Goal: Task Accomplishment & Management: Use online tool/utility

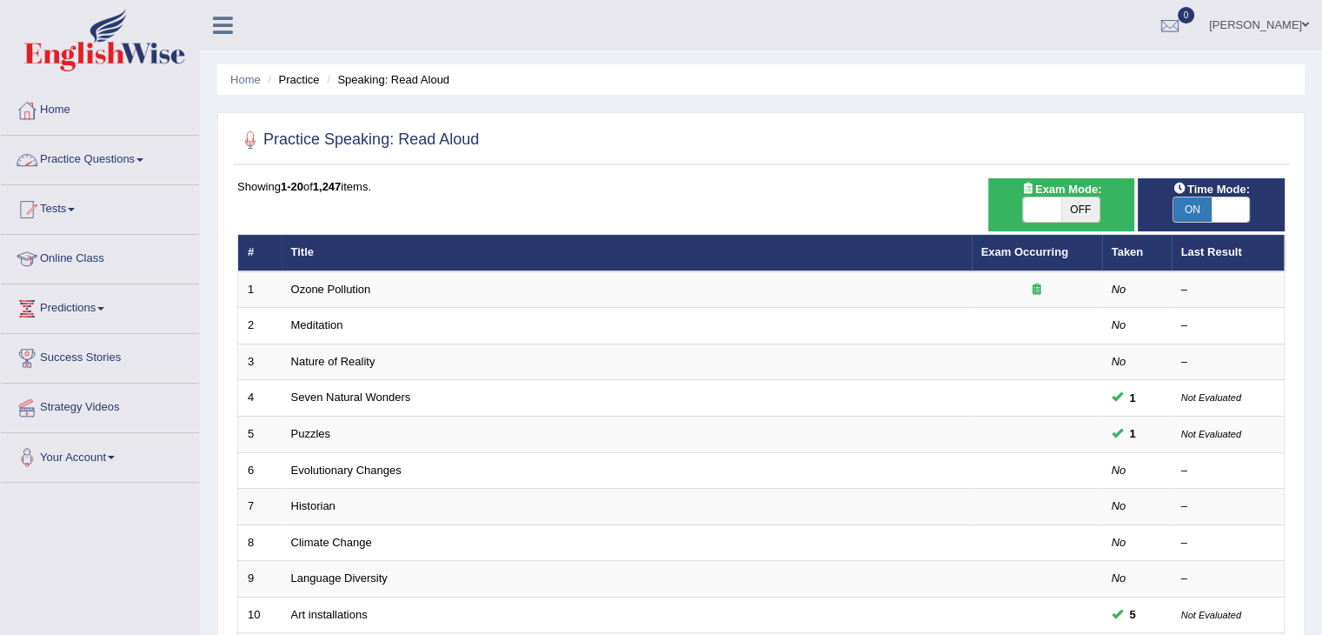
click at [143, 161] on span at bounding box center [140, 159] width 7 height 3
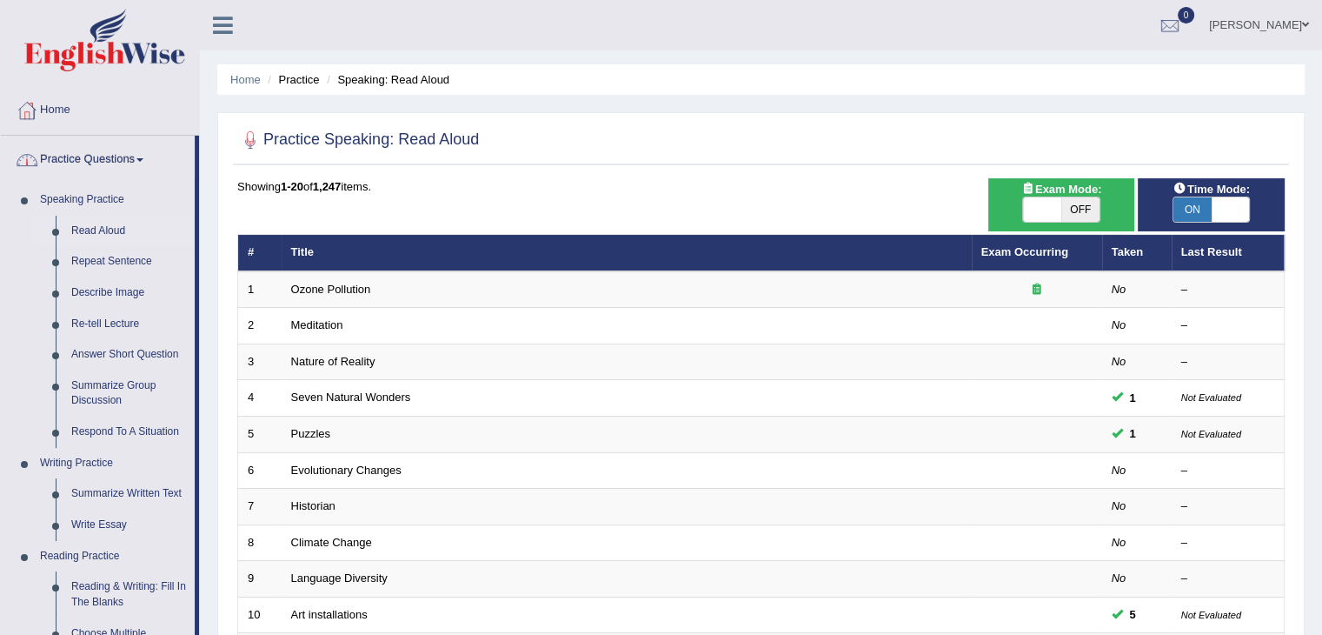
click at [141, 157] on link "Practice Questions" at bounding box center [98, 157] width 194 height 43
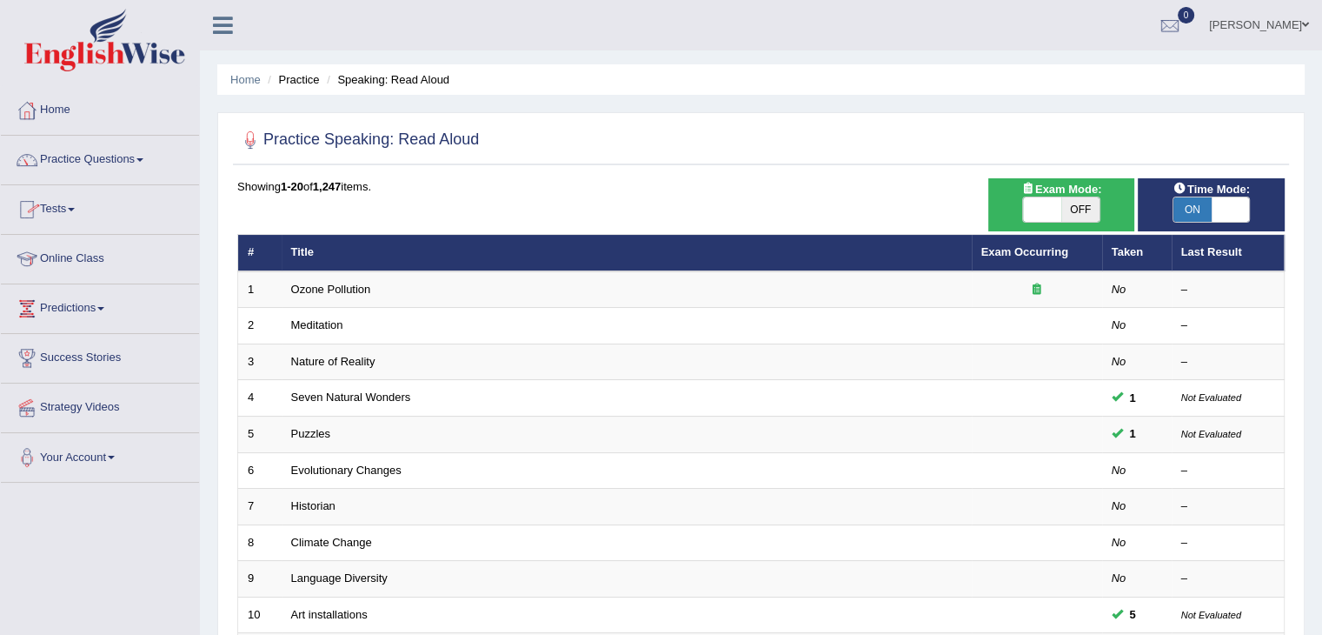
click at [77, 203] on link "Tests" at bounding box center [100, 206] width 198 height 43
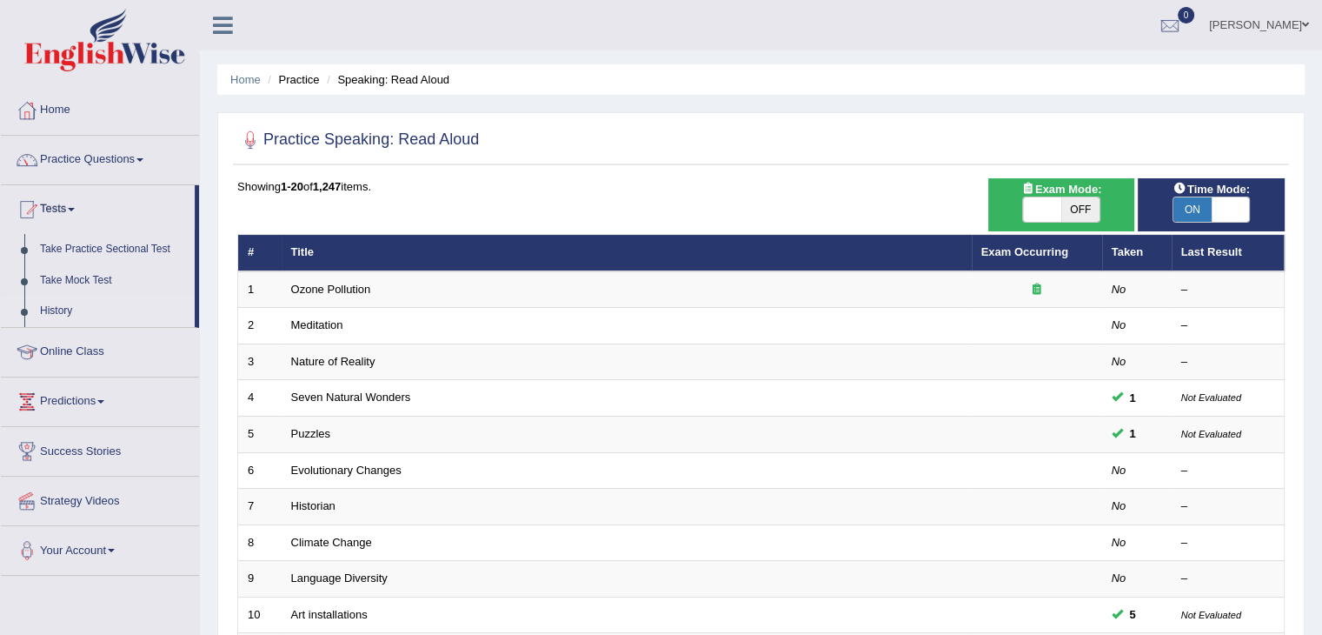
click at [85, 313] on link "History" at bounding box center [113, 311] width 163 height 31
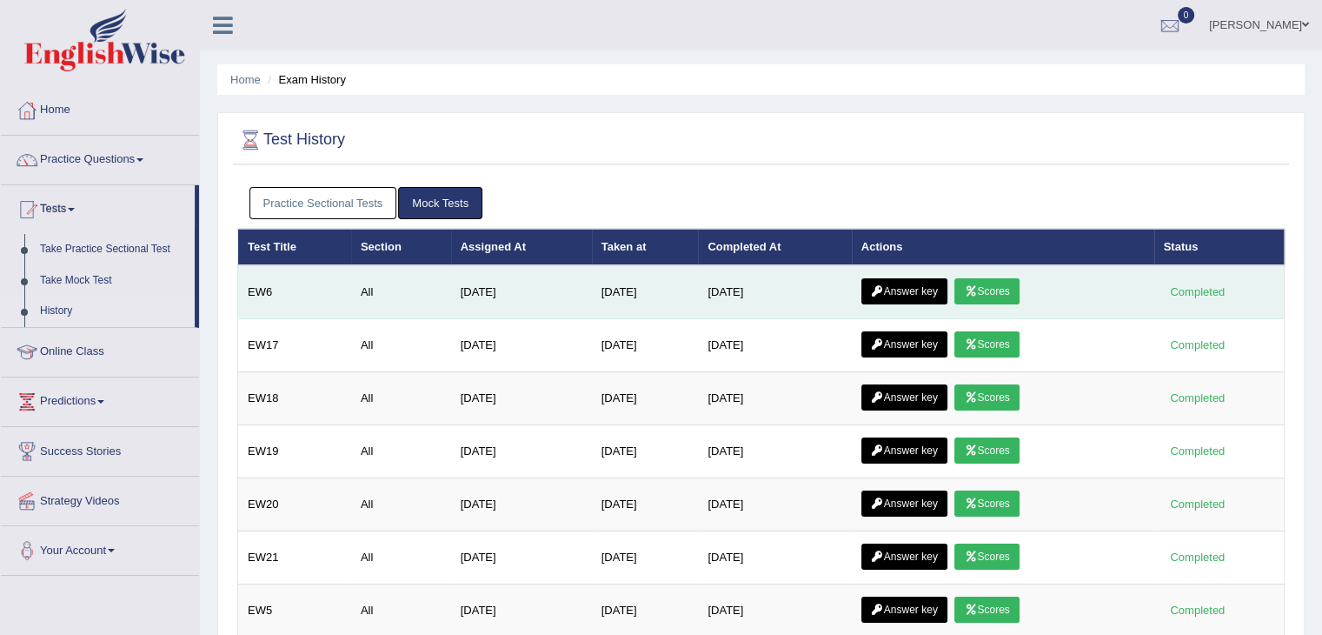
click at [1001, 296] on link "Scores" at bounding box center [987, 291] width 64 height 26
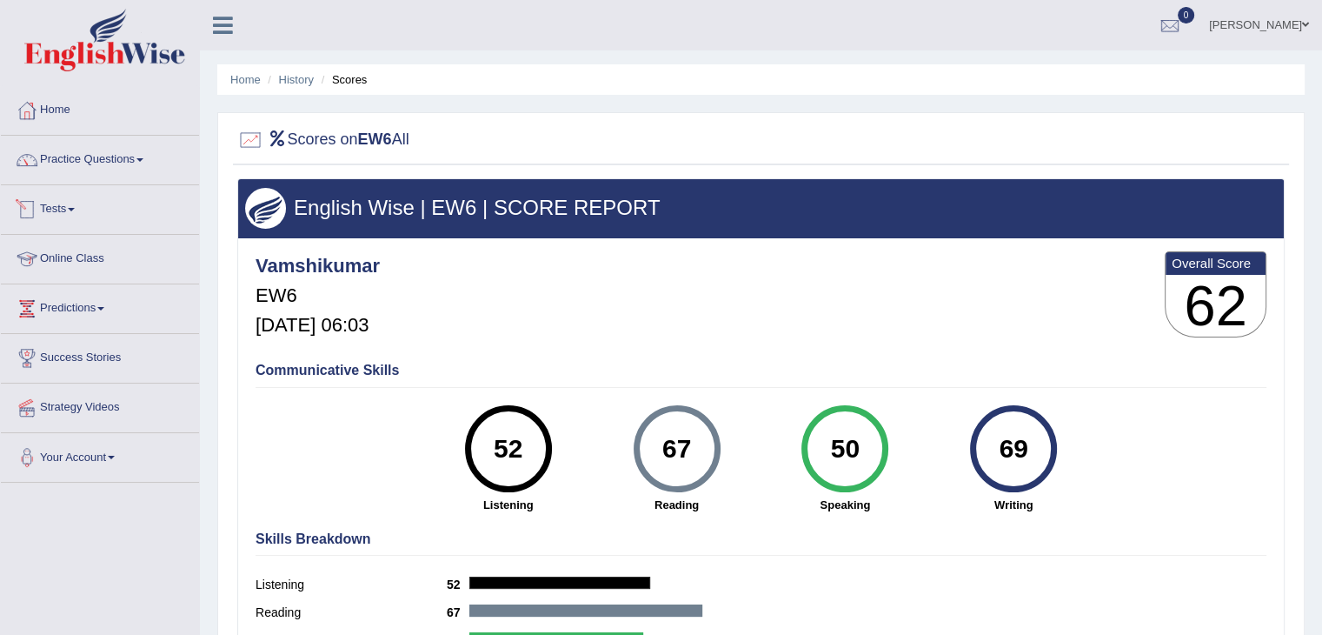
click at [70, 204] on link "Tests" at bounding box center [100, 206] width 198 height 43
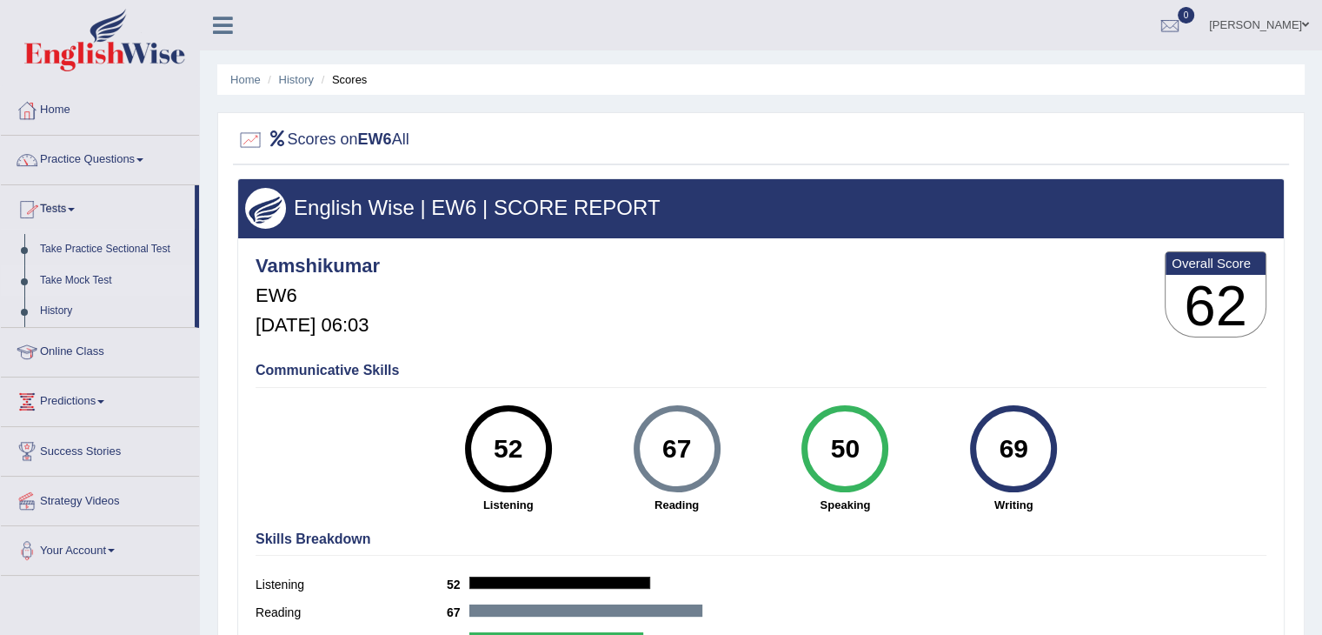
click at [77, 282] on link "Take Mock Test" at bounding box center [113, 280] width 163 height 31
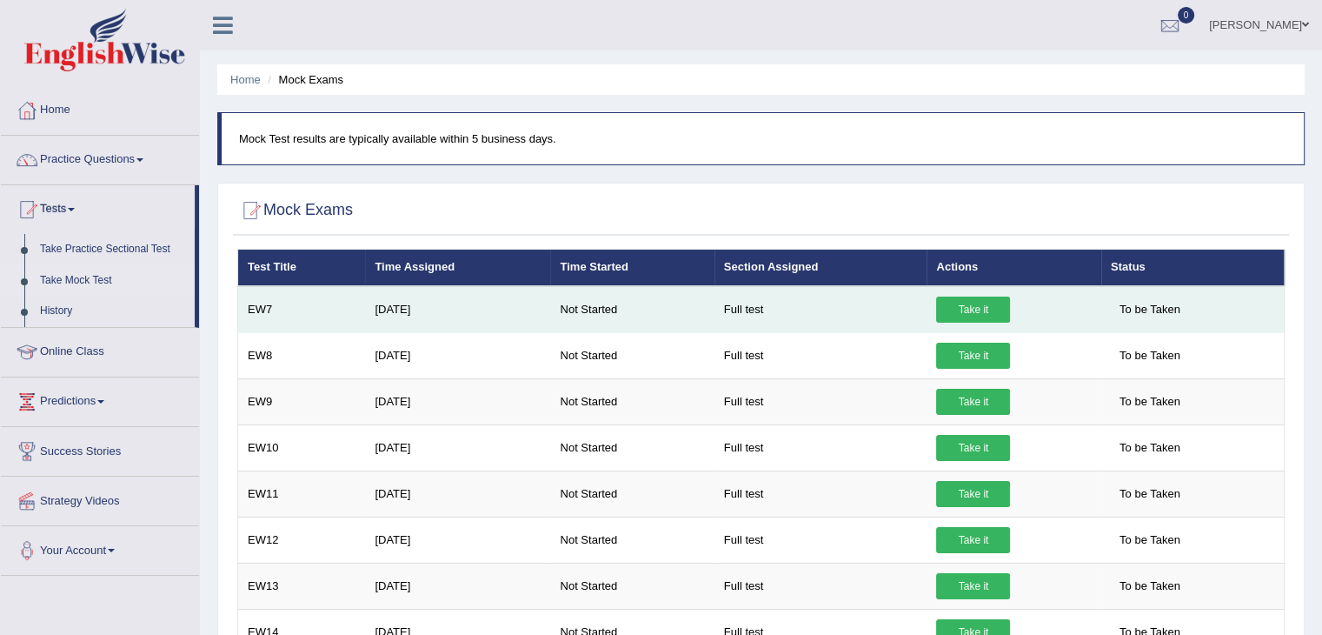
click at [988, 305] on link "Take it" at bounding box center [973, 309] width 74 height 26
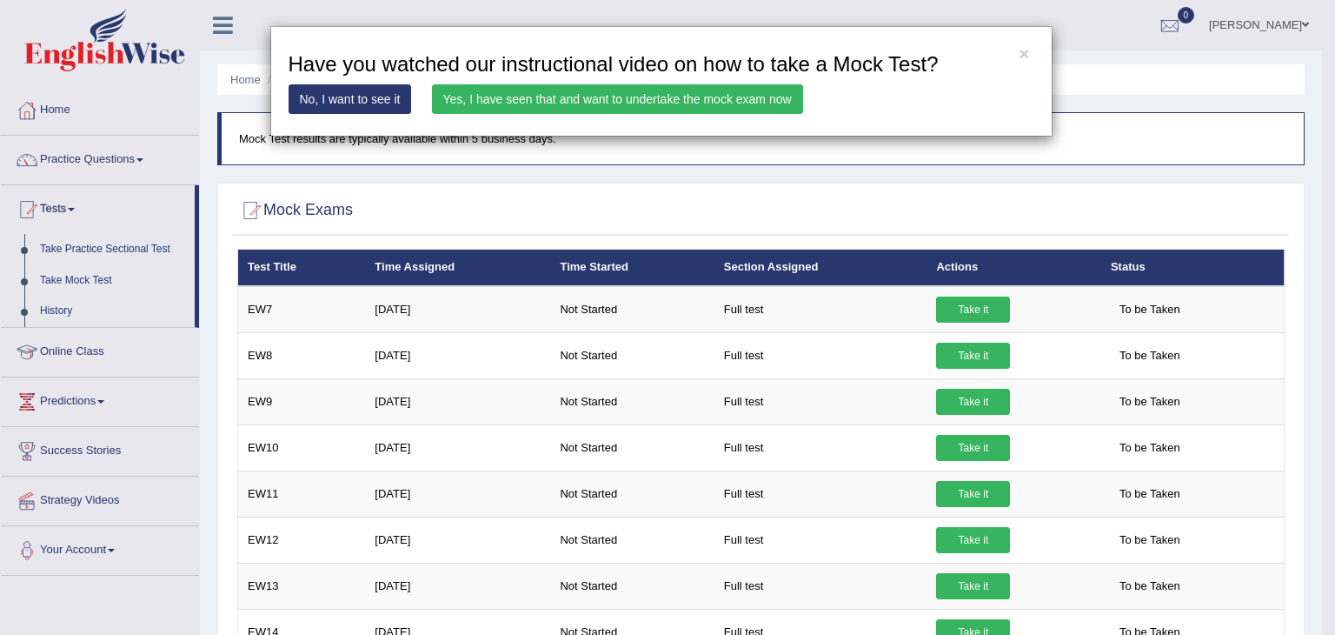
click at [706, 109] on link "Yes, I have seen that and want to undertake the mock exam now" at bounding box center [617, 99] width 371 height 30
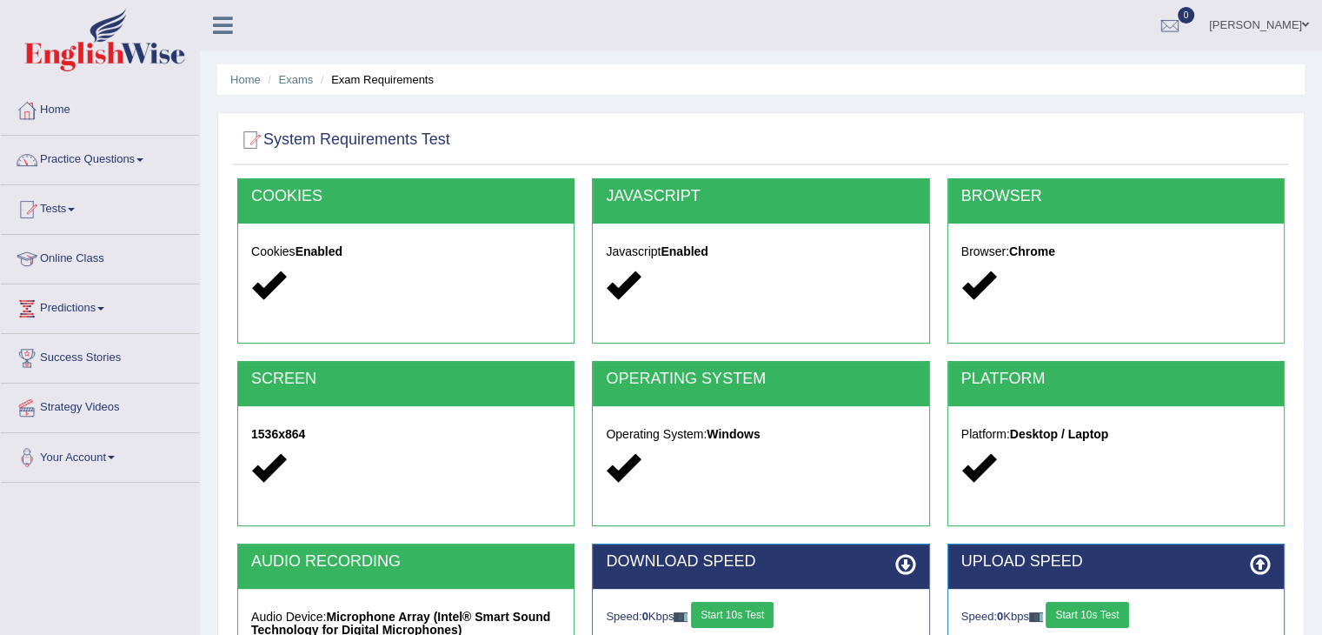
click at [574, 316] on div "Home Exams Exam Requirements System Requirements Test COOKIES Cookies Enabled J…" at bounding box center [761, 434] width 1122 height 869
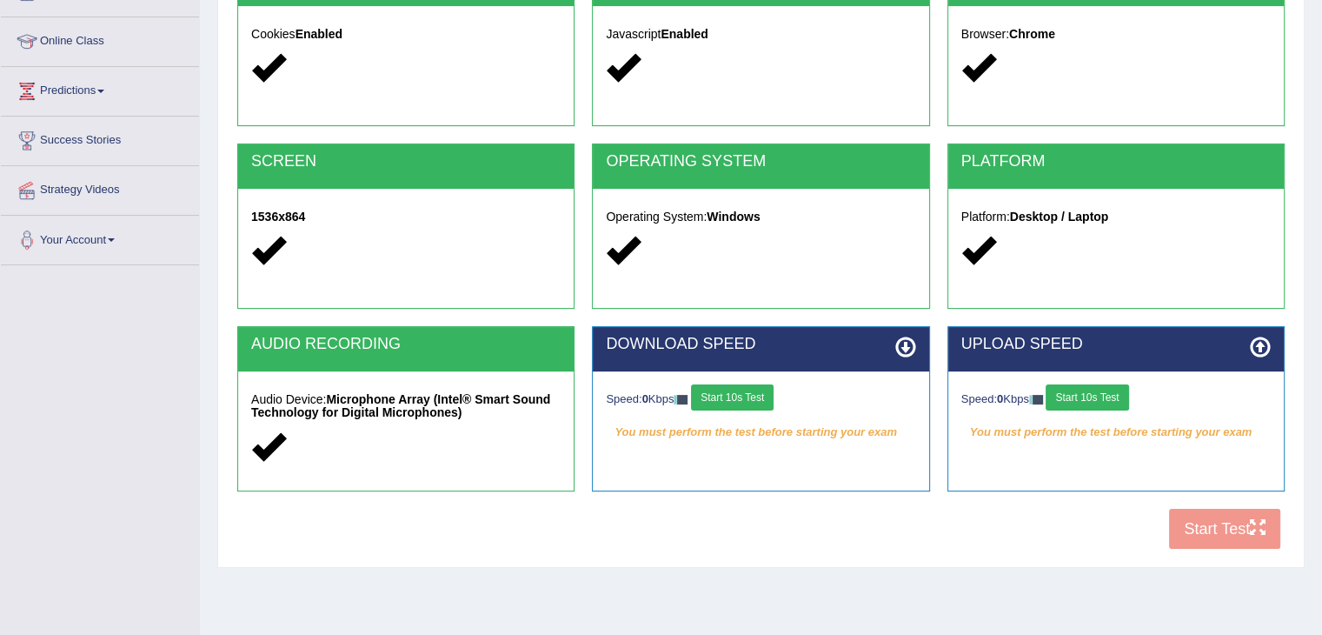
scroll to position [278, 0]
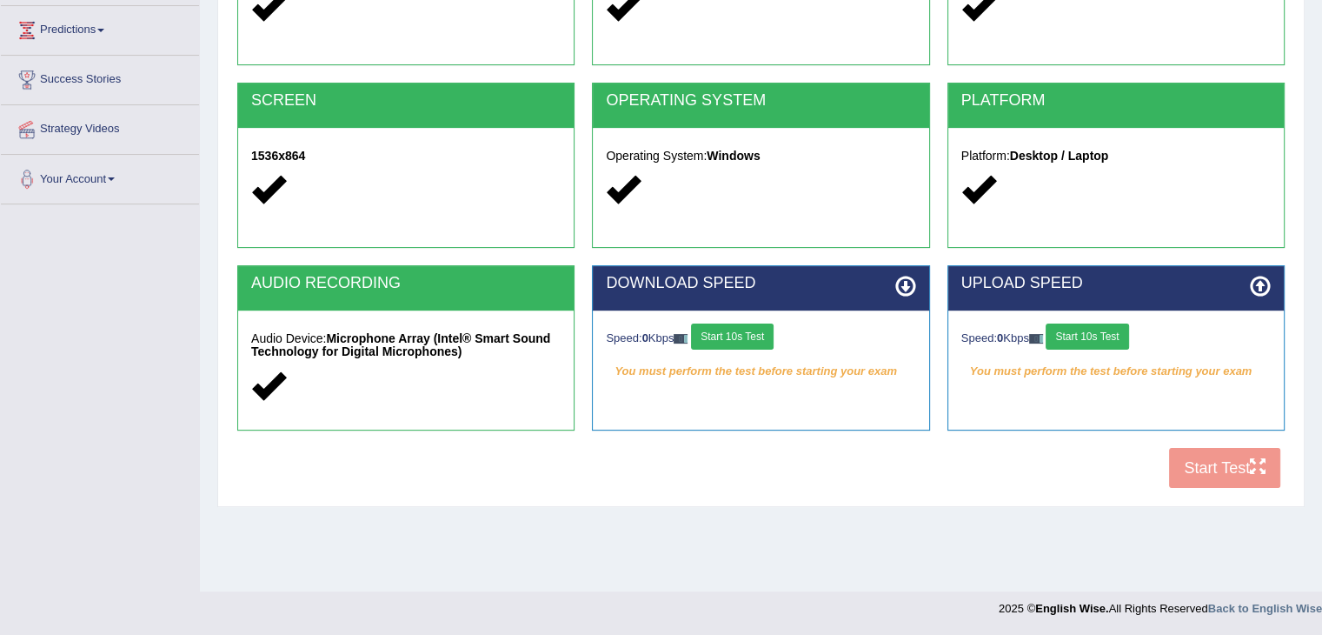
click at [753, 349] on div "Speed: 0 Kbps Start 10s Test" at bounding box center [761, 338] width 310 height 30
click at [749, 336] on button "Start 10s Test" at bounding box center [732, 336] width 83 height 26
click at [1085, 333] on button "Start 10s Test" at bounding box center [1087, 336] width 83 height 26
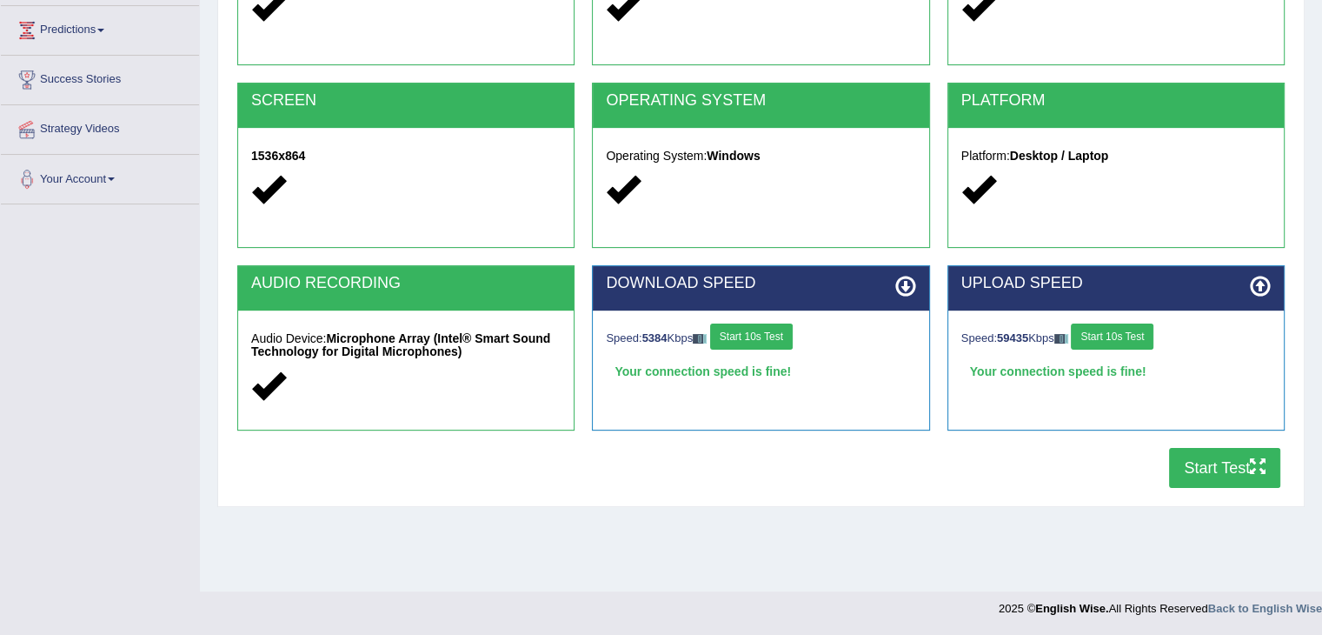
click at [1251, 475] on button "Start Test" at bounding box center [1224, 468] width 111 height 40
